Goal: Go to known website: Access a specific website the user already knows

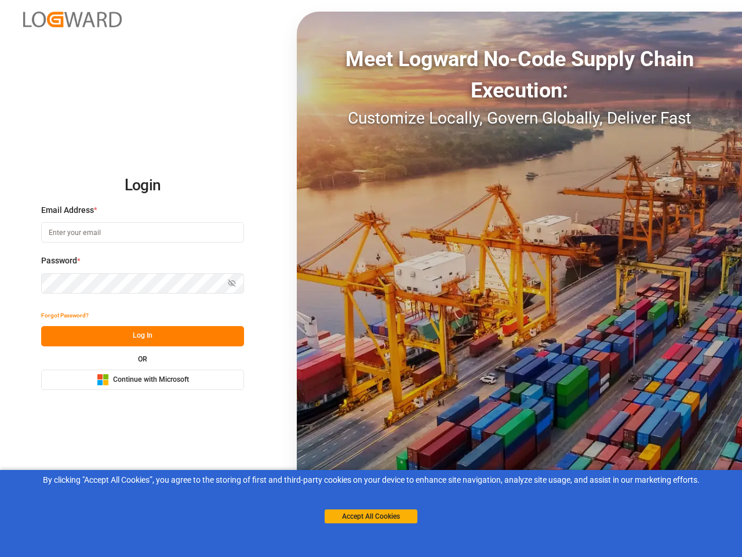
click at [371, 278] on div "Meet Logward No-Code Supply Chain Execution: Customize Locally, Govern Globally…" at bounding box center [519, 278] width 445 height 533
click at [72, 19] on img at bounding box center [72, 20] width 99 height 16
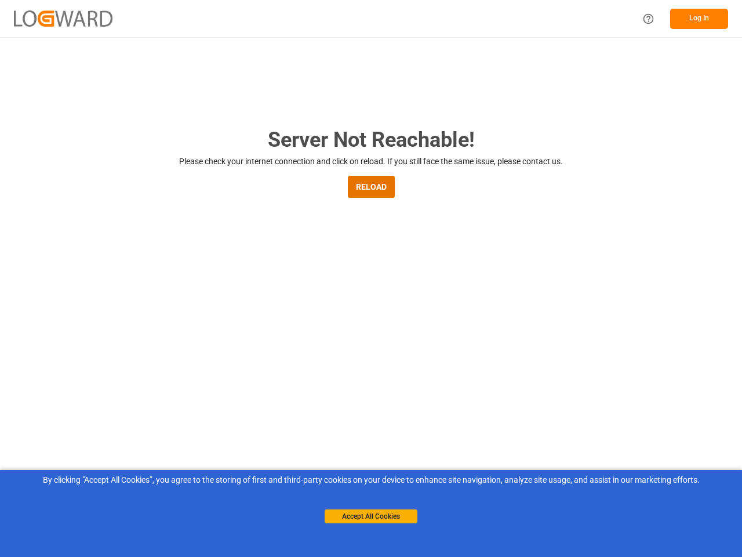
click at [65, 315] on main "Server Not Reachable! Please check your internet connection and click on reload…" at bounding box center [371, 380] width 742 height 513
click at [143, 336] on main "Server Not Reachable! Please check your internet connection and click on reload…" at bounding box center [371, 380] width 742 height 513
click at [143, 379] on main "Server Not Reachable! Please check your internet connection and click on reload…" at bounding box center [371, 380] width 742 height 513
click at [371, 516] on button "Accept All Cookies" at bounding box center [371, 516] width 93 height 14
